Goal: Navigation & Orientation: Find specific page/section

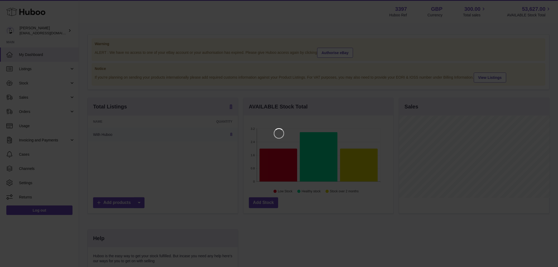
scroll to position [82, 151]
click at [411, 79] on iframe at bounding box center [281, 134] width 541 height 246
click at [547, 3] on icon "Close" at bounding box center [549, 5] width 4 height 4
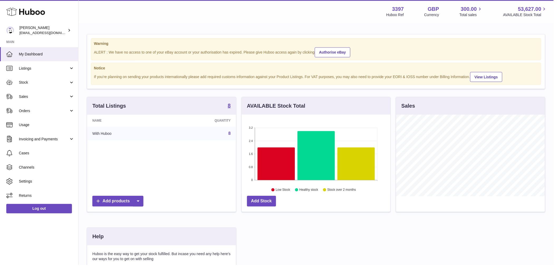
scroll to position [263645, 263578]
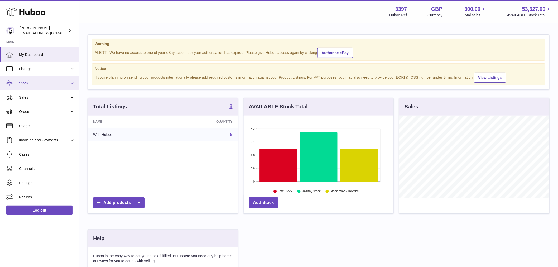
click at [30, 83] on span "Stock" at bounding box center [44, 83] width 50 height 5
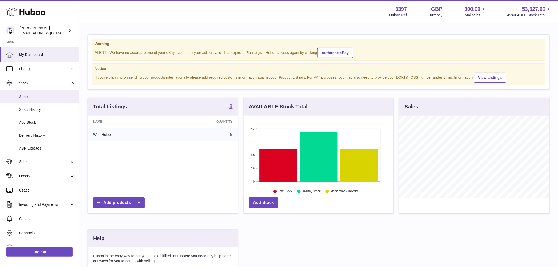
click at [37, 92] on link "Stock" at bounding box center [39, 96] width 79 height 13
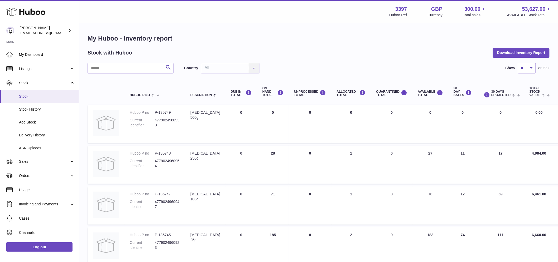
click at [17, 97] on link "Stock" at bounding box center [39, 96] width 79 height 13
click at [41, 161] on span "Sales" at bounding box center [44, 161] width 50 height 5
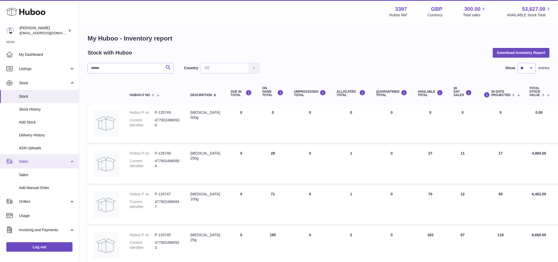
click at [41, 161] on span "Sales" at bounding box center [44, 161] width 50 height 5
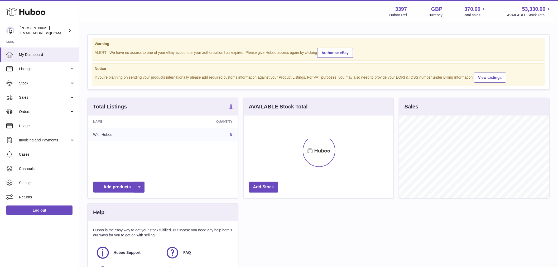
scroll to position [82, 150]
